Goal: Information Seeking & Learning: Learn about a topic

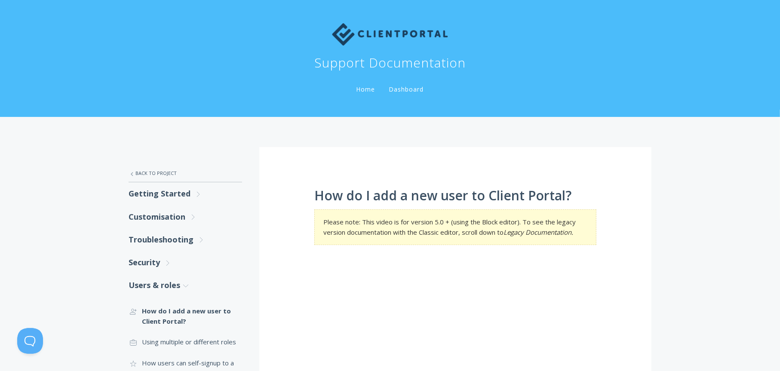
click at [368, 90] on link "Home" at bounding box center [366, 89] width 22 height 8
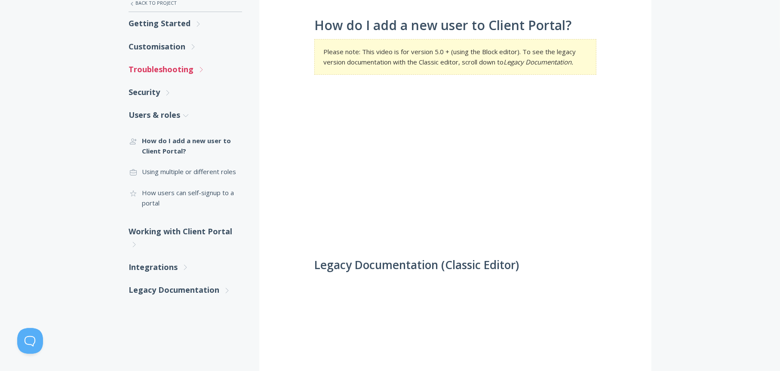
scroll to position [229, 0]
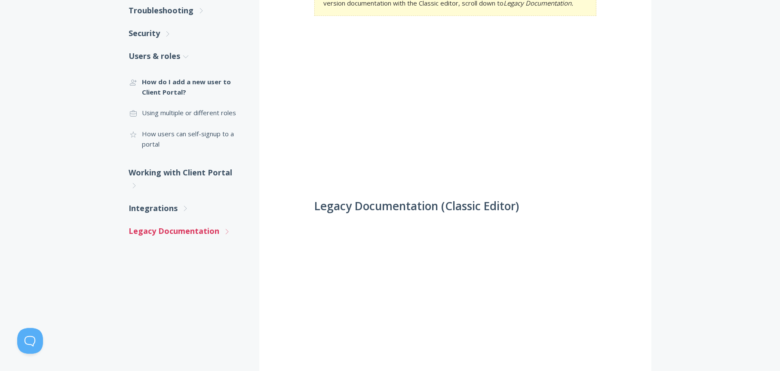
click at [152, 234] on link "Legacy Documentation .st0{fill:none;stroke:#000000;stroke-width:2;stroke-miterl…" at bounding box center [186, 231] width 114 height 23
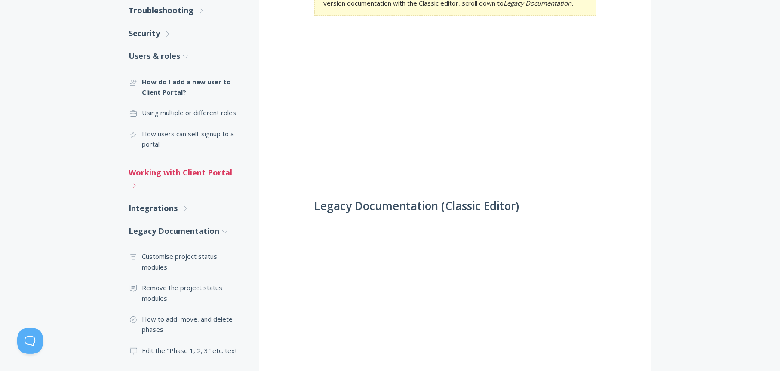
click at [153, 170] on link "Working with Client Portal .st0{fill:none;stroke:#000000;stroke-width:2;stroke-…" at bounding box center [186, 179] width 114 height 36
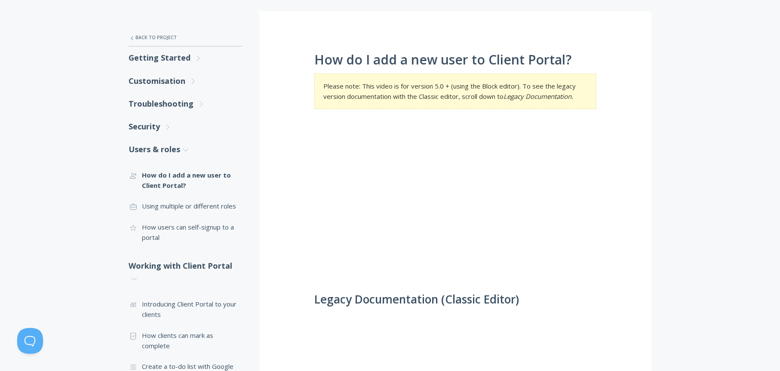
scroll to position [57, 0]
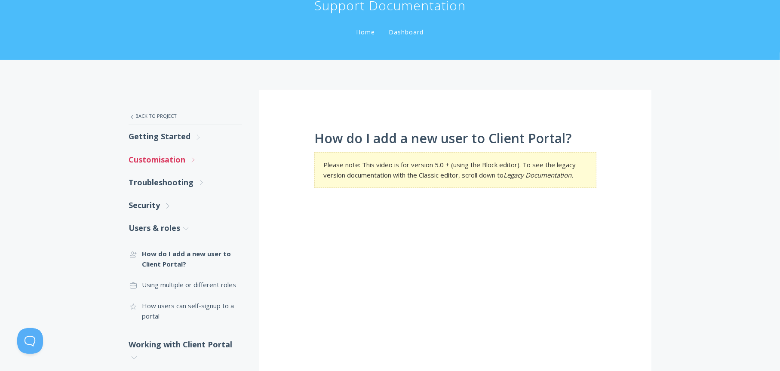
click at [155, 159] on link "Customisation .st0{fill:none;stroke:#000000;stroke-width:2;stroke-miterlimit:10…" at bounding box center [186, 159] width 114 height 23
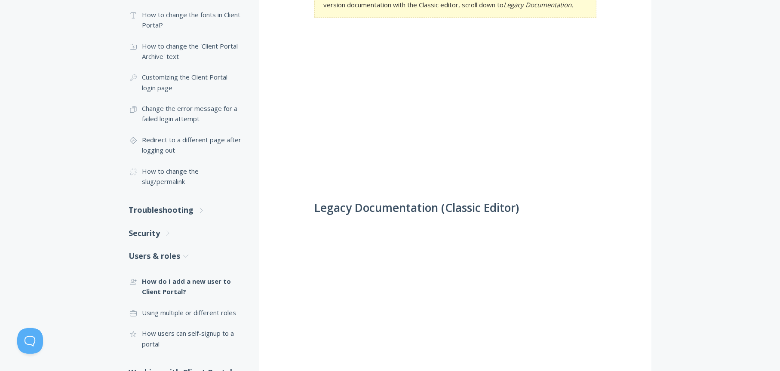
scroll to position [229, 0]
click at [144, 215] on link "Troubleshooting .st0{fill:none;stroke:#000000;stroke-width:2;stroke-miterlimit:…" at bounding box center [186, 208] width 114 height 23
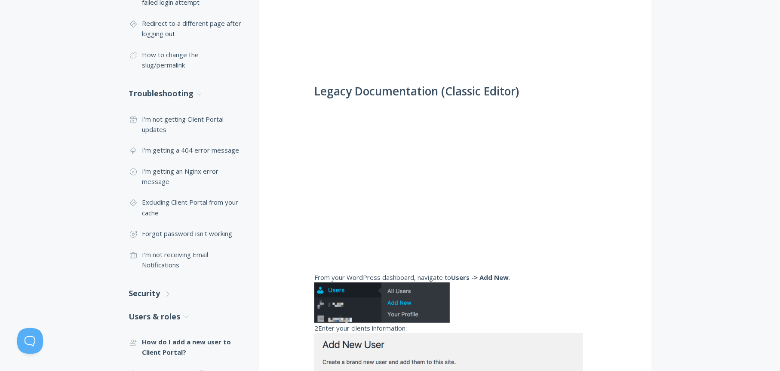
scroll to position [401, 0]
